Goal: Navigation & Orientation: Go to known website

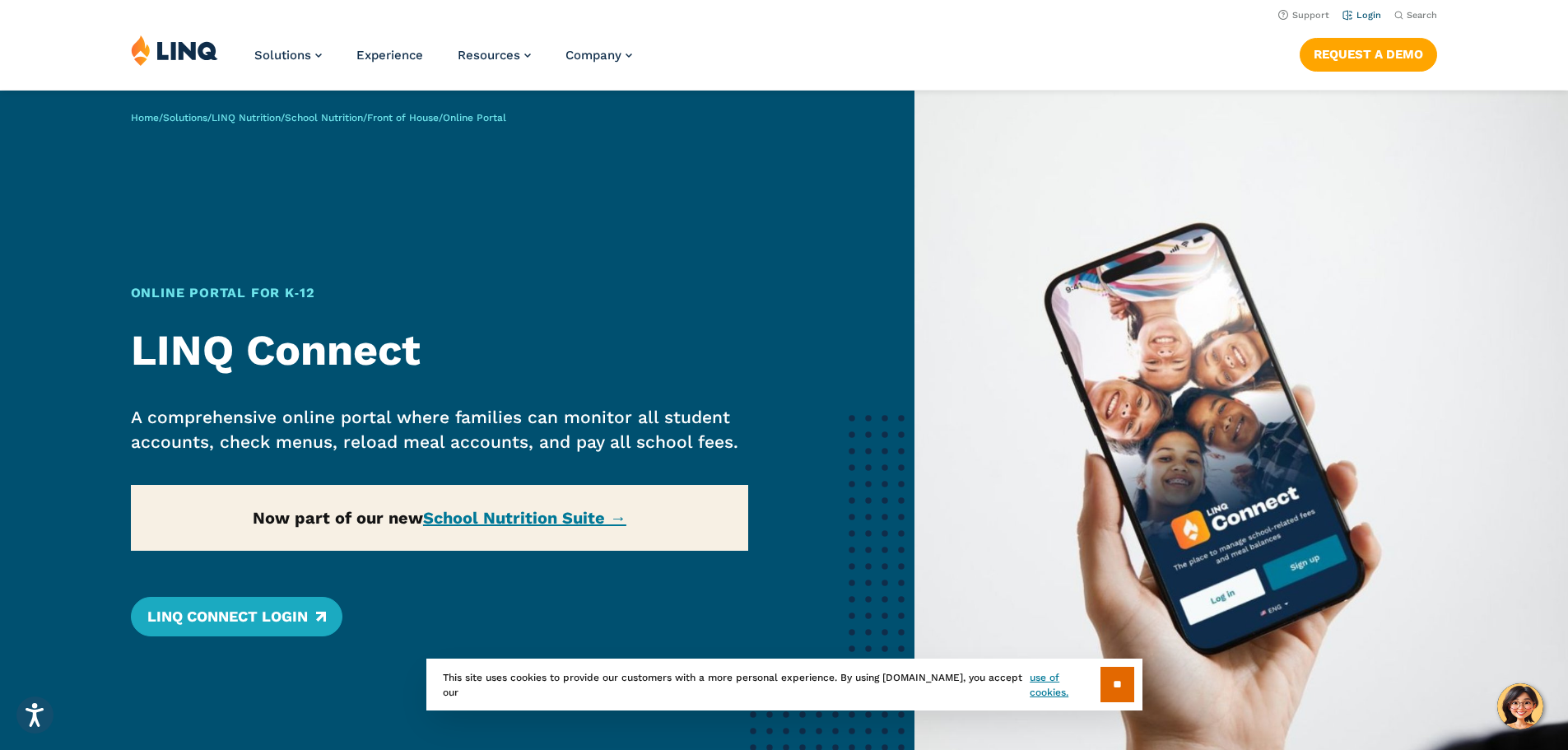
click at [1357, 14] on link "Login" at bounding box center [1362, 14] width 39 height 11
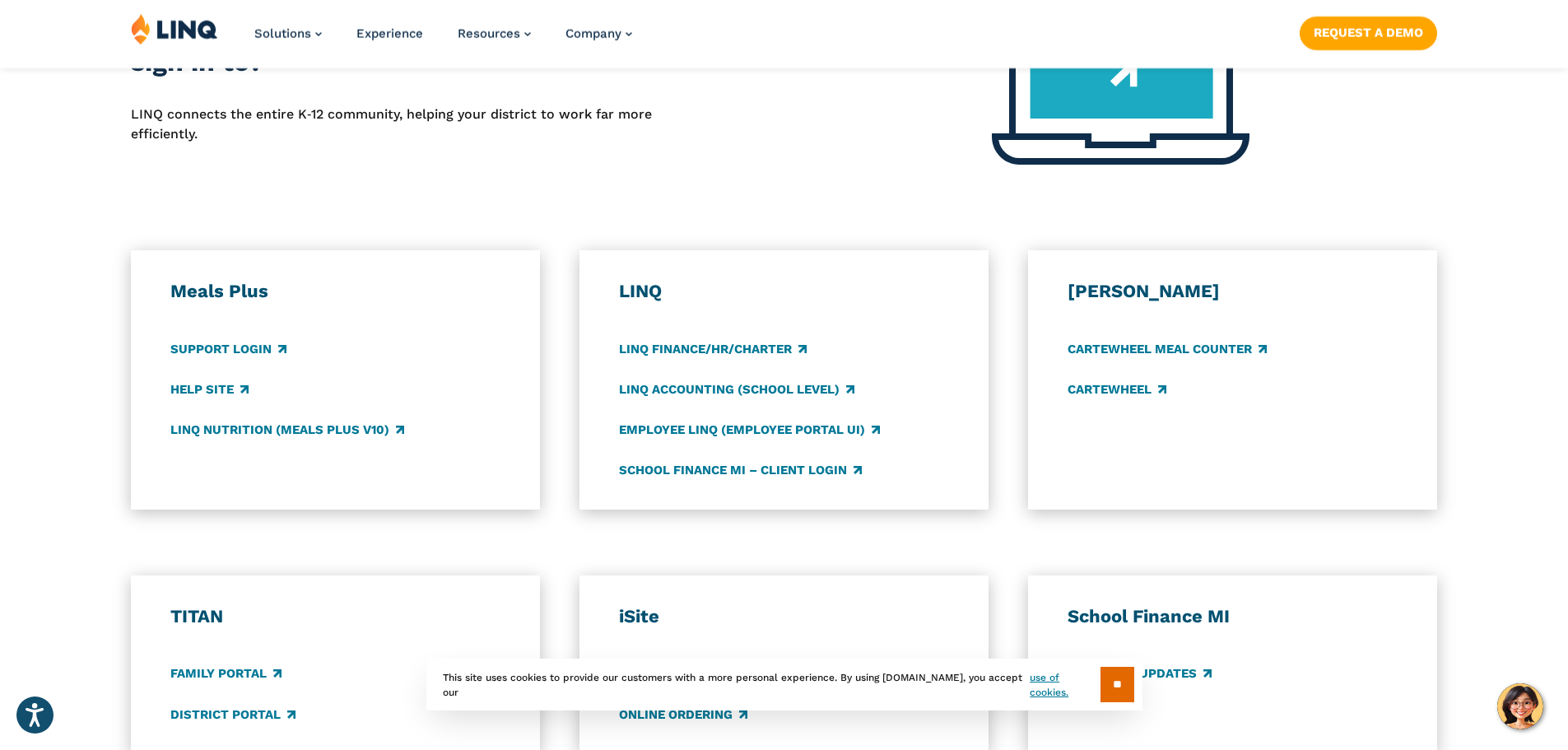
scroll to position [768, 0]
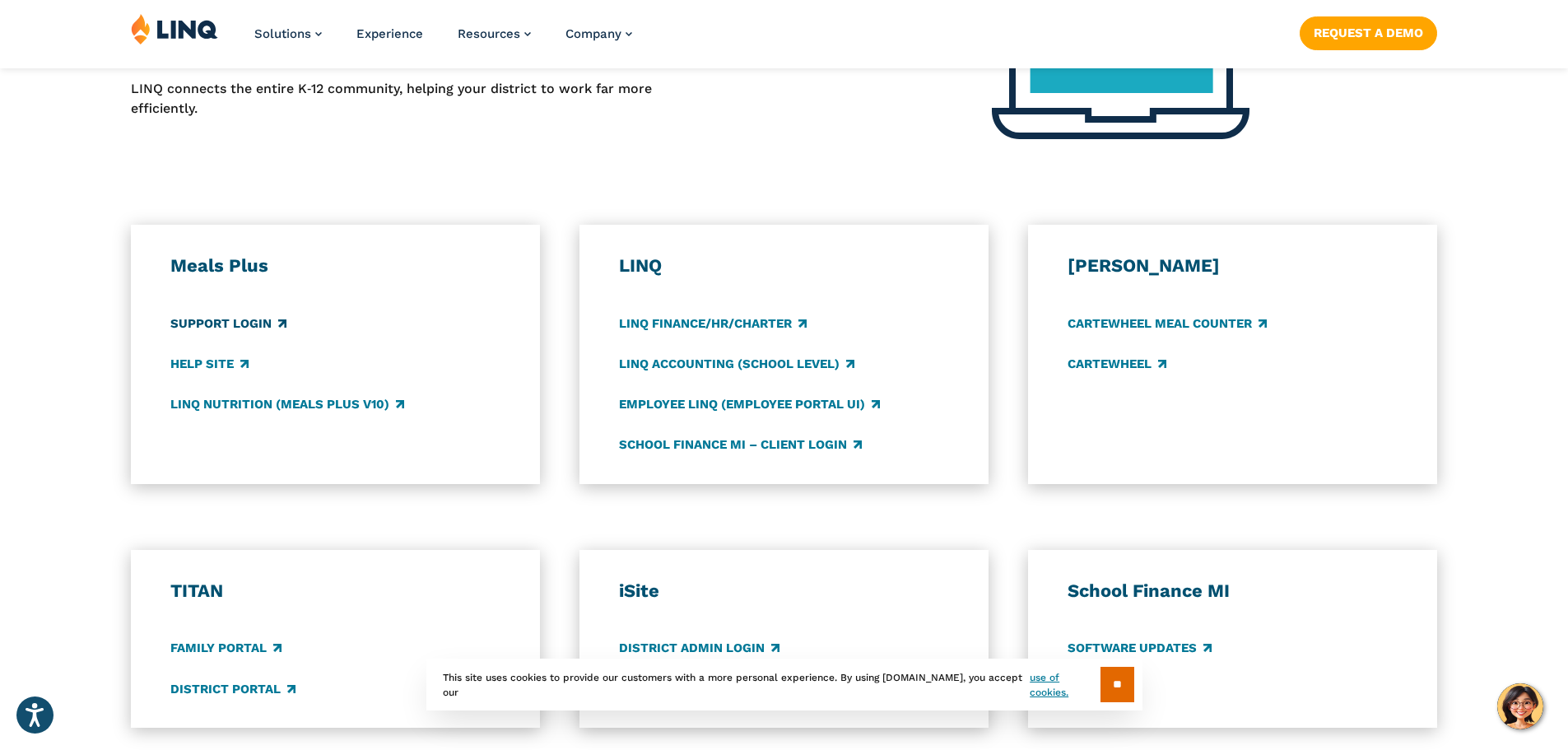
click at [265, 330] on link "Support Login" at bounding box center [228, 324] width 116 height 18
